Goal: Check status: Check status

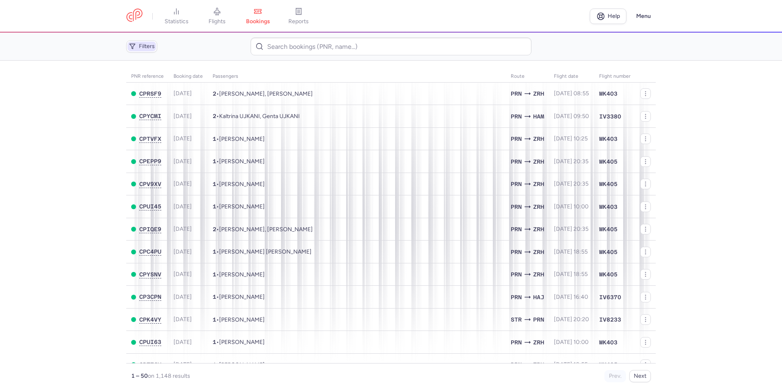
click at [145, 46] on span "Filters" at bounding box center [147, 46] width 16 height 7
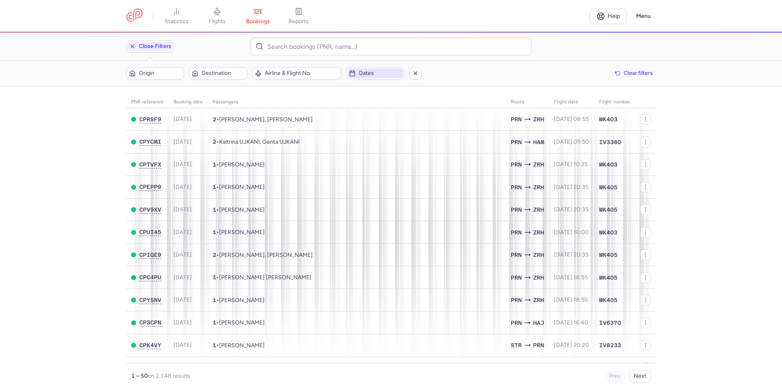
click at [376, 74] on span "Dates" at bounding box center [380, 73] width 42 height 7
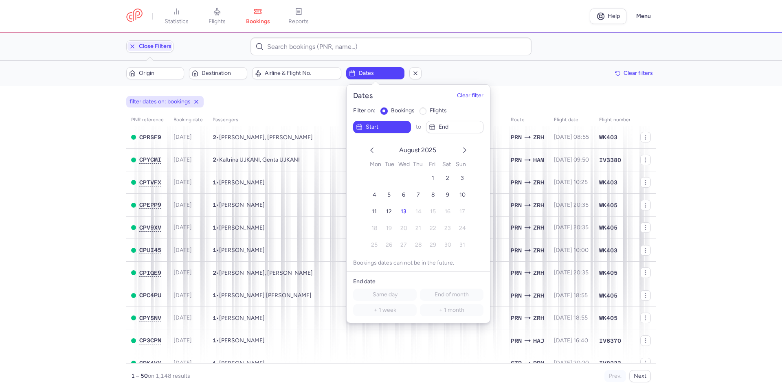
click at [430, 112] on span "flights" at bounding box center [438, 110] width 17 height 7
click at [427, 112] on input "flights" at bounding box center [422, 111] width 7 height 7
radio input "true"
click at [371, 196] on button "4" at bounding box center [374, 195] width 14 height 14
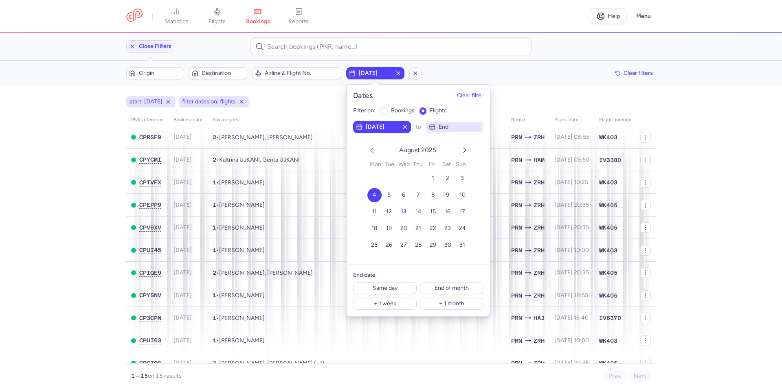
click at [457, 123] on span "end" at bounding box center [454, 127] width 55 height 10
click at [461, 189] on button "10" at bounding box center [462, 195] width 14 height 14
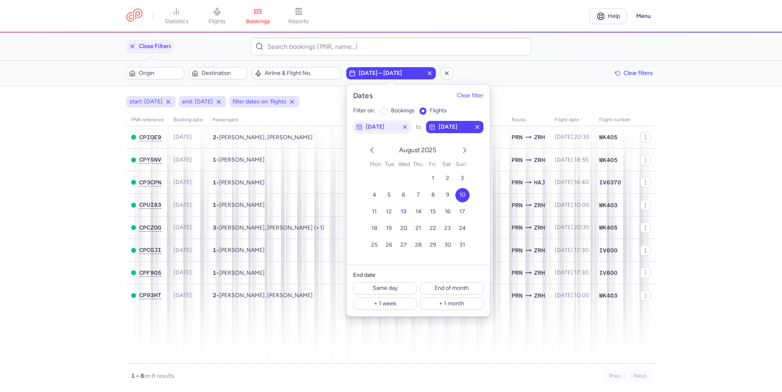
click at [37, 174] on main "start: [DATE] end: [DATE] filter dates on: flights PNR reference Booking date P…" at bounding box center [391, 239] width 782 height 306
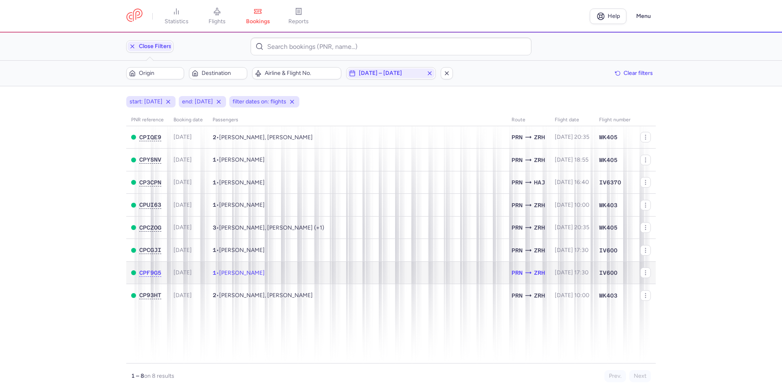
click at [256, 271] on span "[PERSON_NAME]" at bounding box center [242, 273] width 46 height 7
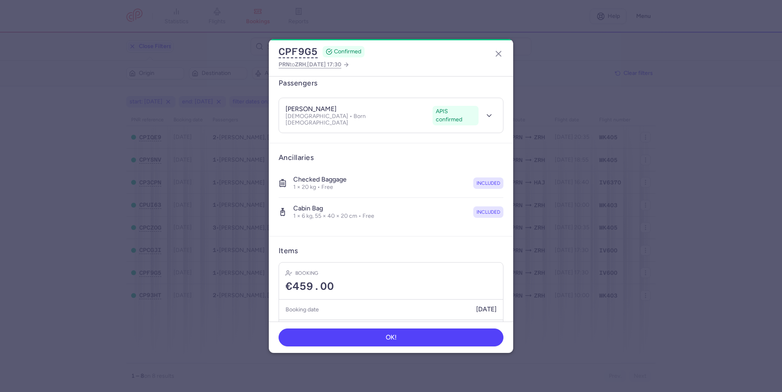
scroll to position [87, 0]
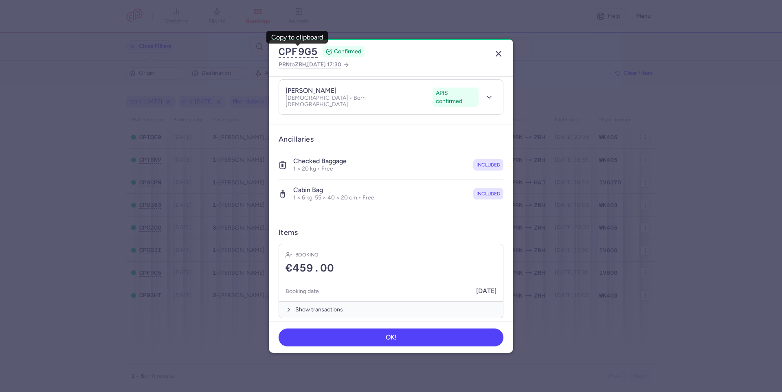
click at [498, 55] on icon "button" at bounding box center [499, 54] width 10 height 10
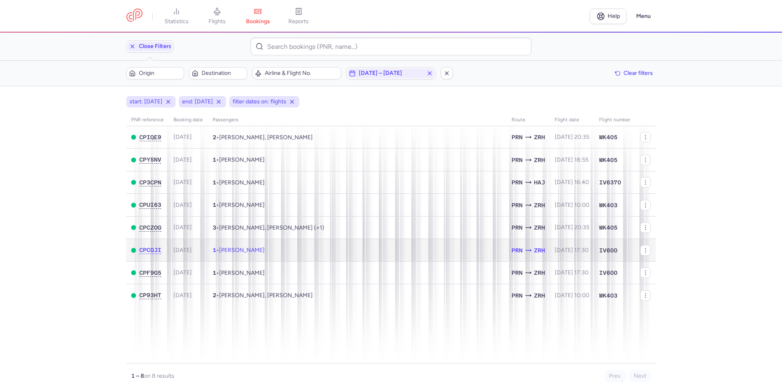
click at [251, 246] on td "1 • Arda USUMEZ" at bounding box center [357, 250] width 299 height 23
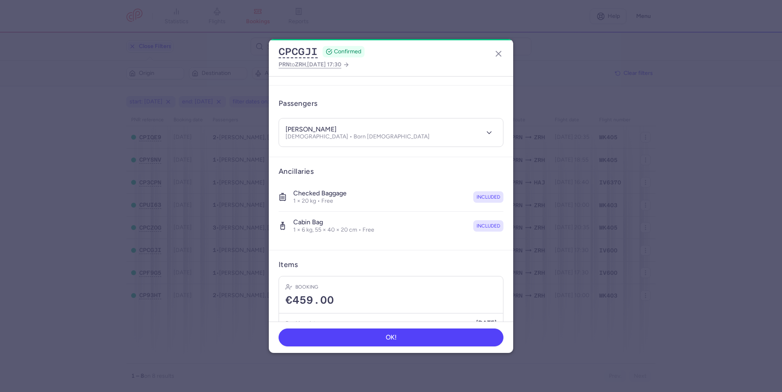
scroll to position [87, 0]
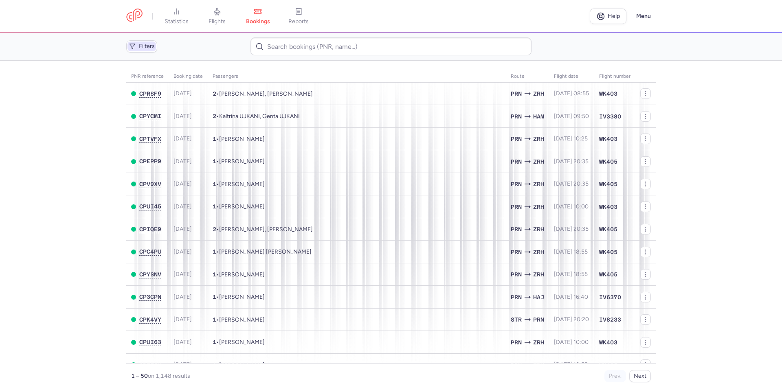
click at [128, 49] on span "Filters" at bounding box center [141, 47] width 29 height 10
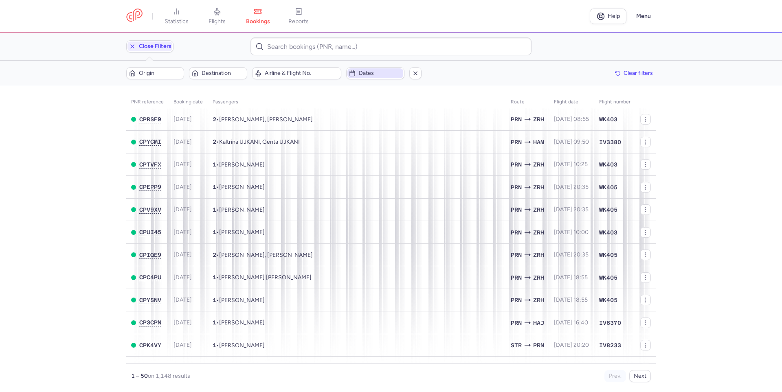
click at [356, 72] on span "Dates" at bounding box center [374, 73] width 55 height 10
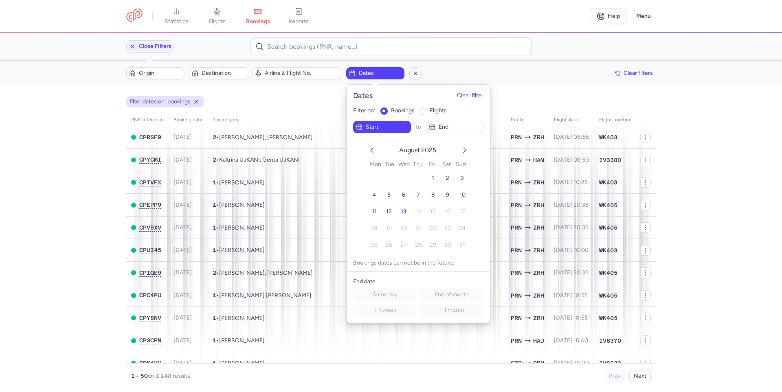
click at [424, 111] on input "flights" at bounding box center [422, 111] width 7 height 7
radio input "true"
click at [375, 193] on span "4" at bounding box center [375, 194] width 4 height 7
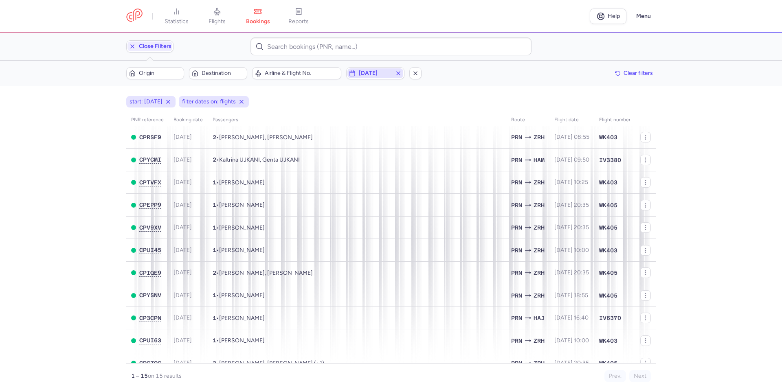
click at [394, 73] on span "[DATE]" at bounding box center [374, 73] width 55 height 10
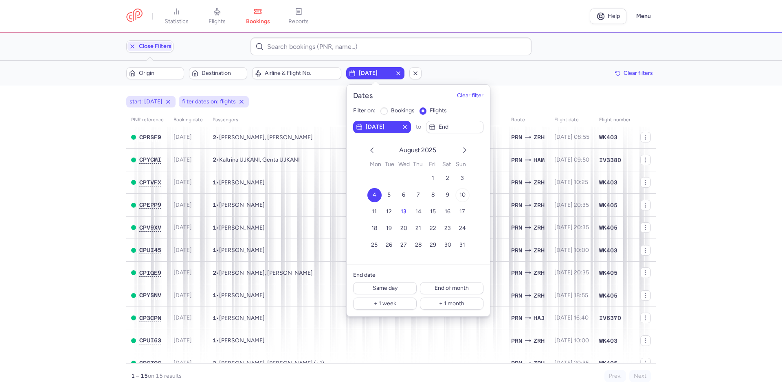
click at [468, 193] on button "10" at bounding box center [462, 195] width 14 height 14
click at [376, 195] on button "4" at bounding box center [374, 195] width 14 height 14
click at [452, 131] on span "end" at bounding box center [454, 127] width 55 height 10
click at [463, 191] on button "10" at bounding box center [462, 195] width 14 height 14
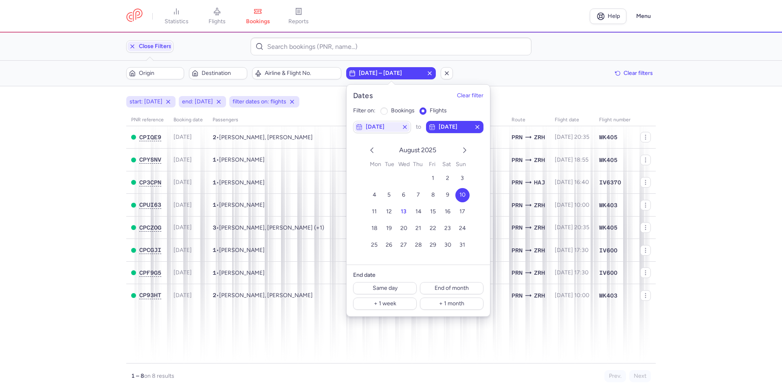
click at [63, 177] on main "start: [DATE] end: [DATE] filter dates on: flights PNR reference Booking date P…" at bounding box center [391, 239] width 782 height 306
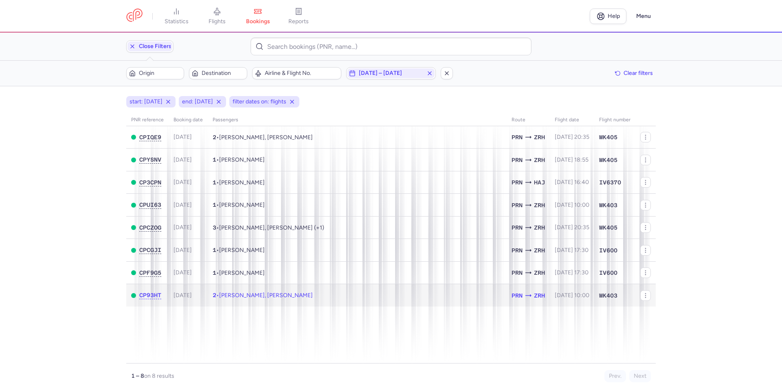
click at [326, 299] on td "2 • [PERSON_NAME], [PERSON_NAME]" at bounding box center [357, 295] width 299 height 22
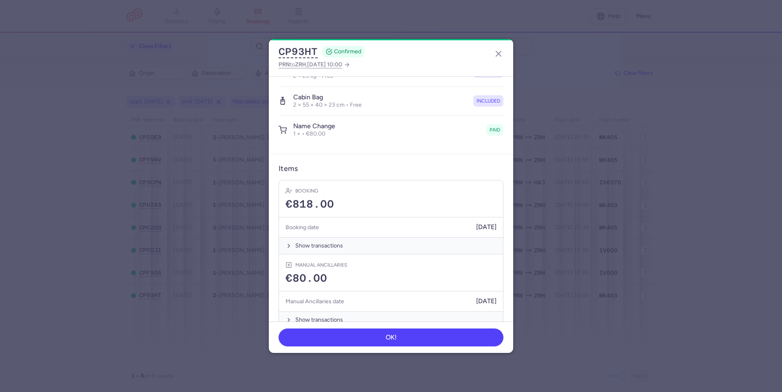
scroll to position [218, 0]
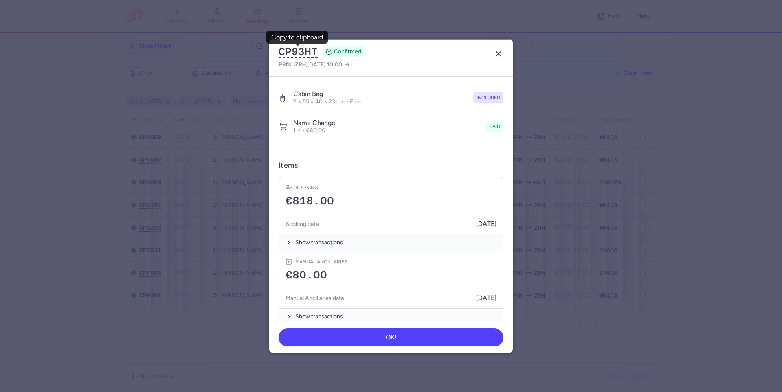
click at [496, 52] on line "button" at bounding box center [498, 53] width 5 height 5
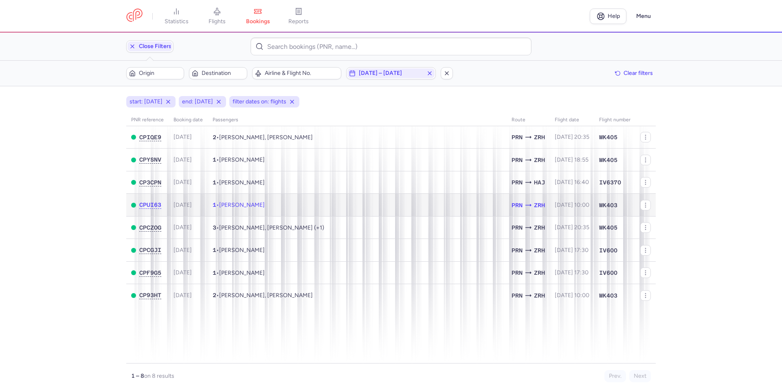
click at [262, 198] on td "1 • Valdrin LLOZANI" at bounding box center [357, 205] width 299 height 23
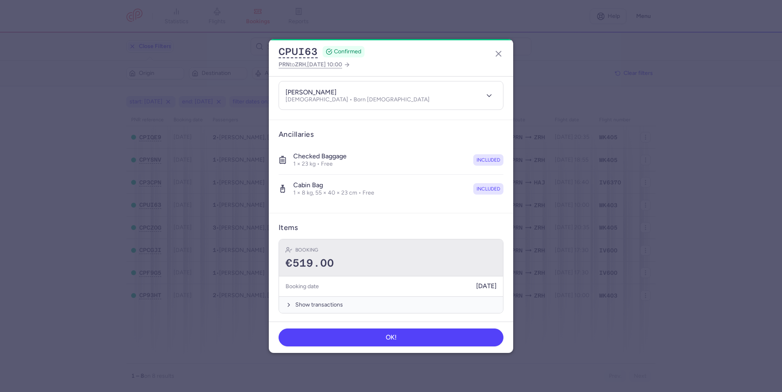
scroll to position [87, 0]
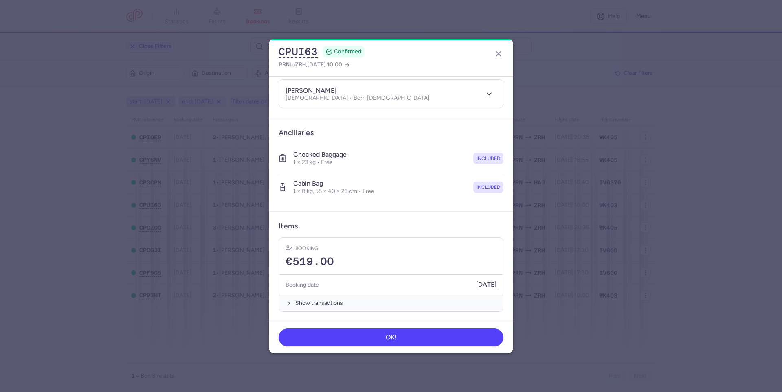
click at [562, 170] on dialog "CPUI63 CONFIRMED PRN to ZRH , [DATE] 10:00 General information CP reference CPU…" at bounding box center [391, 196] width 756 height 314
click at [501, 57] on icon "button" at bounding box center [499, 54] width 10 height 10
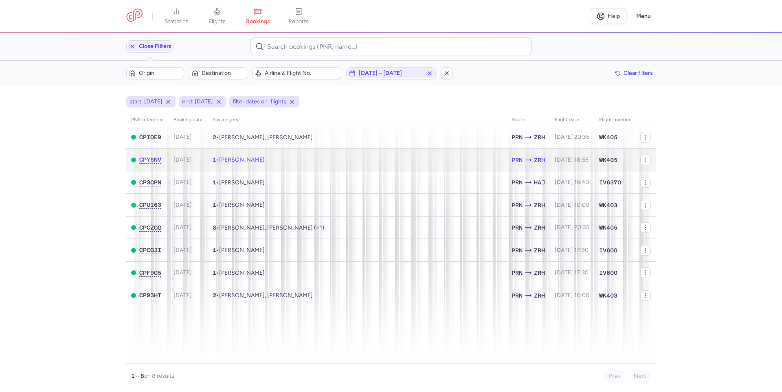
click at [323, 165] on td "1 • [PERSON_NAME]" at bounding box center [357, 160] width 299 height 23
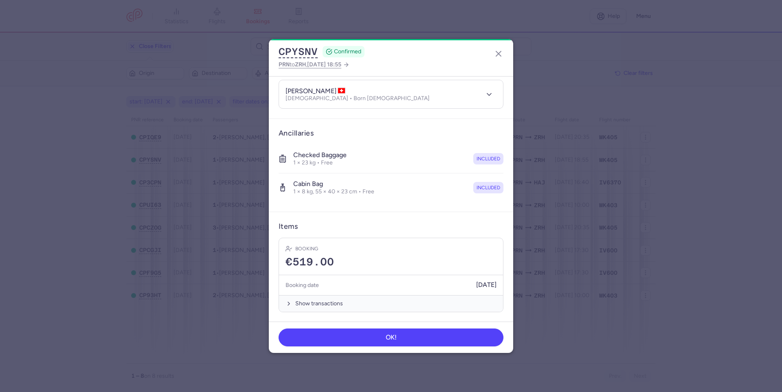
scroll to position [87, 0]
click at [536, 75] on dialog "CPYSNV CONFIRMED PRN to ZRH , [DATE] 18:55 General information CP reference CPY…" at bounding box center [391, 196] width 756 height 314
click at [547, 60] on dialog "CPYSNV CONFIRMED PRN to ZRH , [DATE] 18:55 General information CP reference CPY…" at bounding box center [391, 196] width 756 height 314
click at [501, 53] on icon "button" at bounding box center [499, 54] width 10 height 10
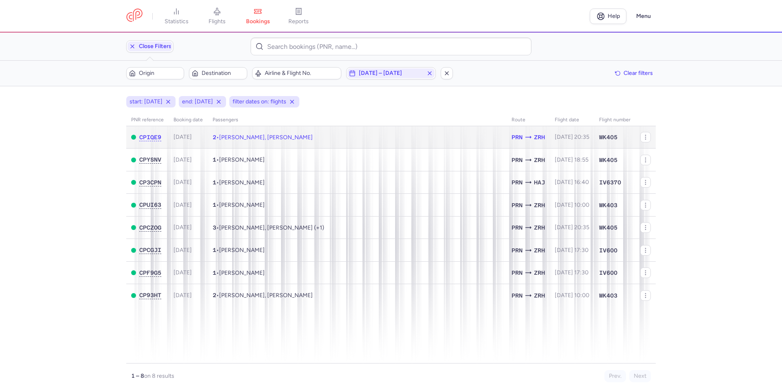
click at [450, 140] on td "2 • [PERSON_NAME], [PERSON_NAME]" at bounding box center [357, 137] width 299 height 22
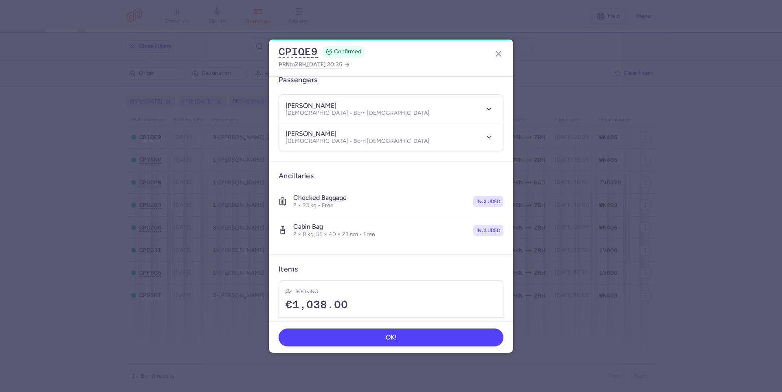
scroll to position [115, 0]
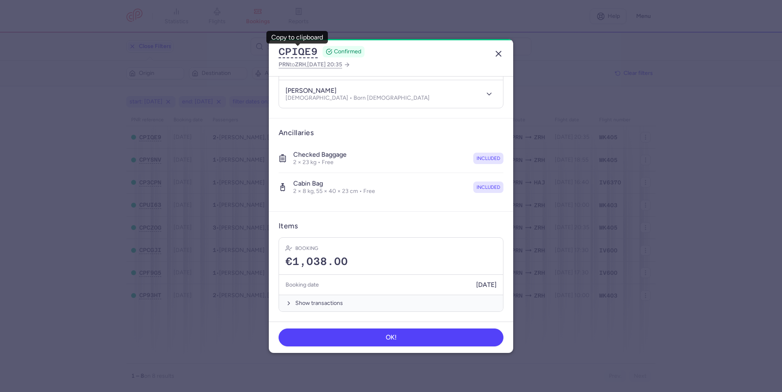
click at [498, 53] on line "button" at bounding box center [498, 53] width 5 height 5
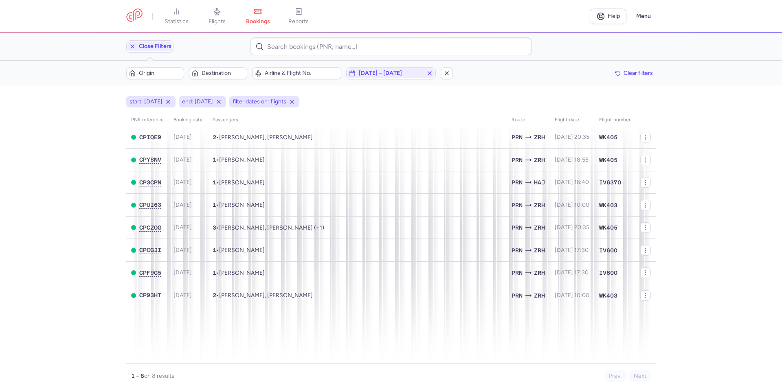
click at [62, 186] on main "start: [DATE] end: [DATE] filter dates on: flights PNR reference Booking date P…" at bounding box center [391, 239] width 782 height 306
click at [134, 44] on icon "button" at bounding box center [132, 46] width 7 height 7
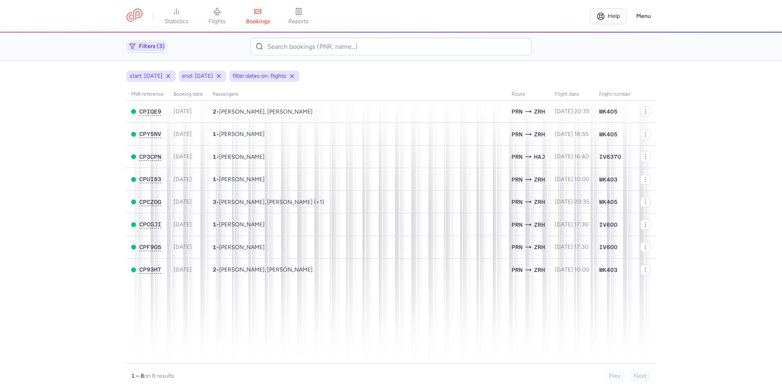
click at [151, 47] on span "Filters (3)" at bounding box center [152, 46] width 26 height 7
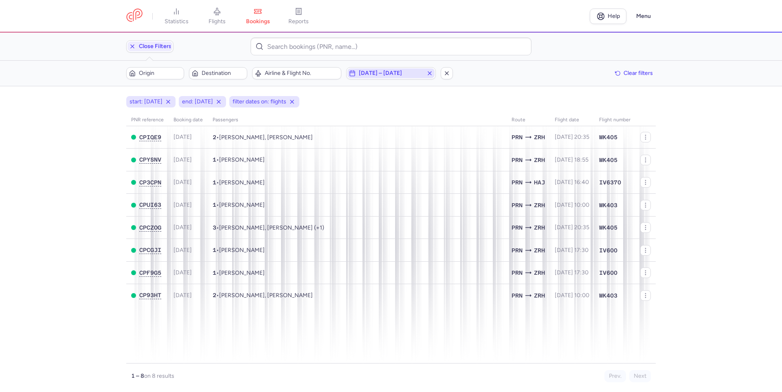
click at [417, 73] on span "[DATE] – [DATE]" at bounding box center [391, 73] width 64 height 7
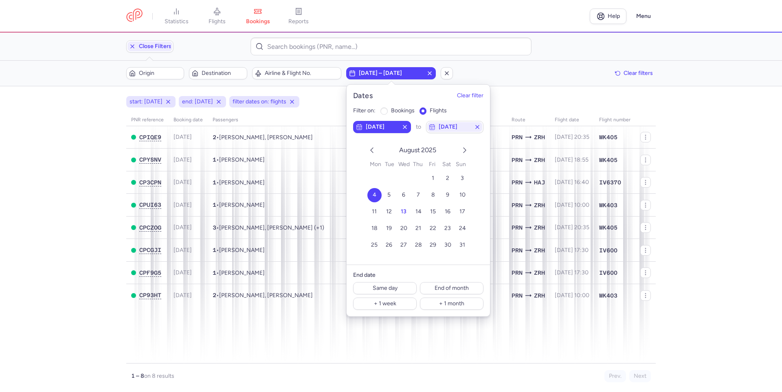
click at [431, 73] on icon "button" at bounding box center [429, 73] width 7 height 7
radio input "false"
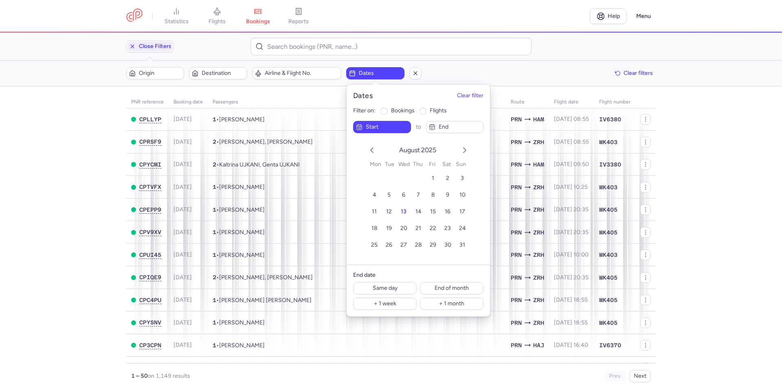
click at [450, 72] on div "Origin Destination Airline & Flight No. Dates Clear filters" at bounding box center [390, 73] width 529 height 12
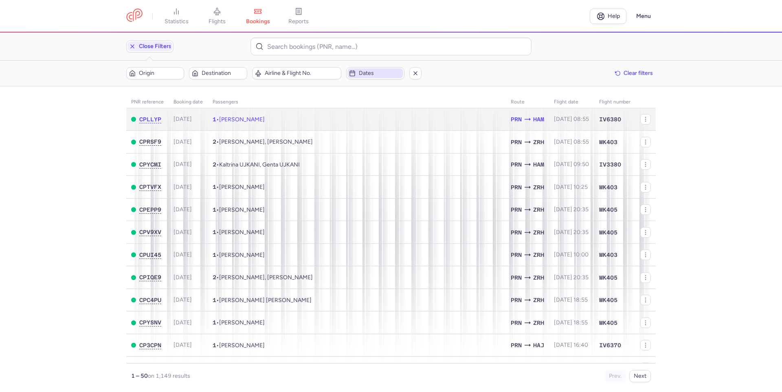
click at [253, 119] on span "[PERSON_NAME]" at bounding box center [242, 119] width 46 height 7
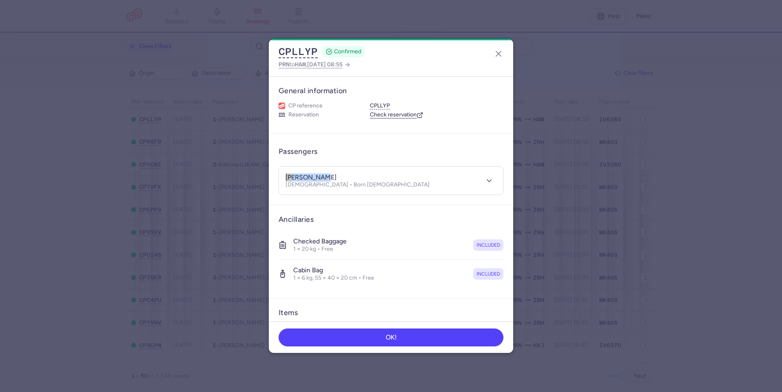
drag, startPoint x: 361, startPoint y: 174, endPoint x: 257, endPoint y: 171, distance: 104.3
click at [263, 171] on dialog "CPLLYP CONFIRMED PRN to HAM , [DATE] 08:55 General information CP reference CPL…" at bounding box center [391, 196] width 756 height 314
copy h4 "[PERSON_NAME]"
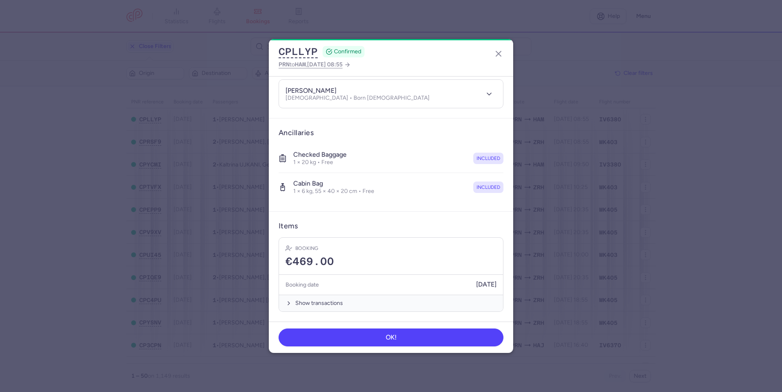
click at [570, 20] on div "CPLLYP CONFIRMED PRN to HAM , [DATE] 08:55 General information CP reference CPL…" at bounding box center [391, 196] width 782 height 392
click at [500, 52] on line "button" at bounding box center [498, 53] width 5 height 5
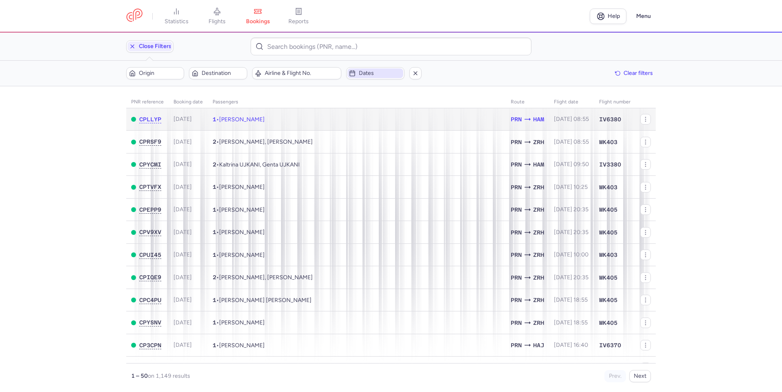
click at [362, 117] on td "1 • [PERSON_NAME]" at bounding box center [357, 119] width 298 height 22
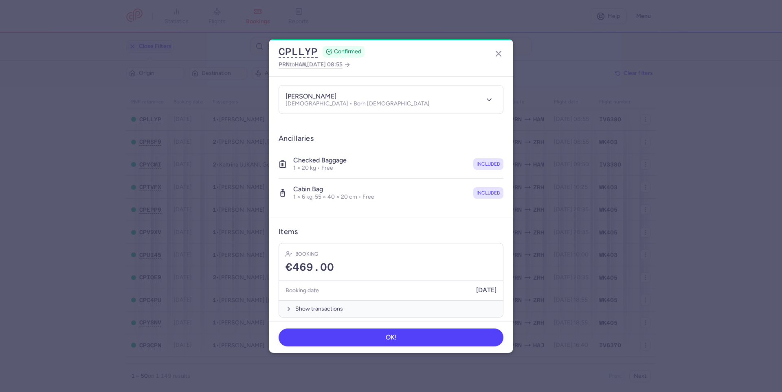
scroll to position [87, 0]
